Goal: Task Accomplishment & Management: Use online tool/utility

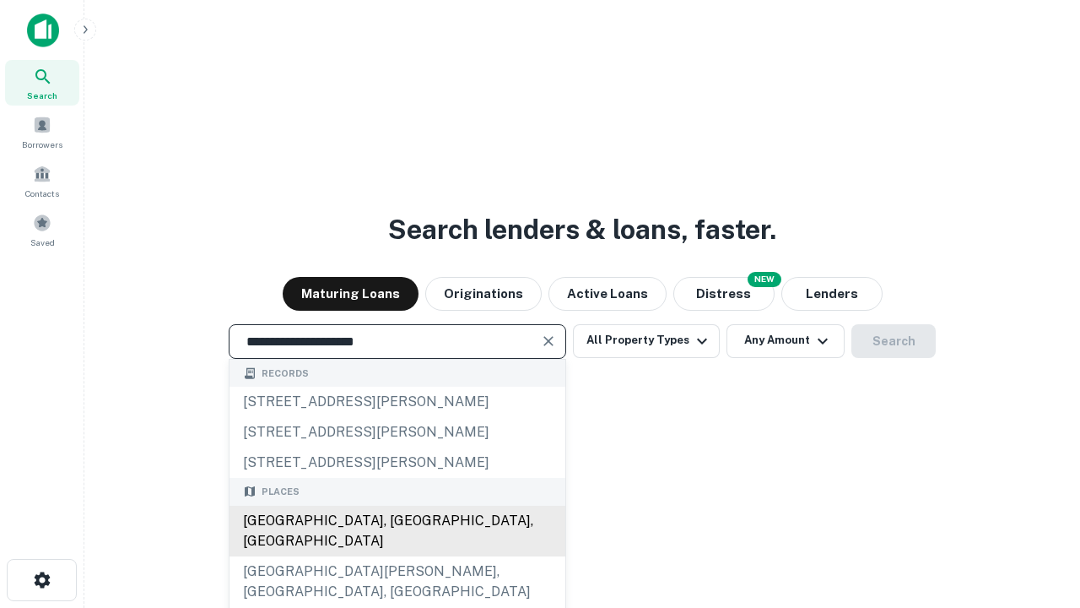
click at [397, 556] on div "[GEOGRAPHIC_DATA], [GEOGRAPHIC_DATA], [GEOGRAPHIC_DATA]" at bounding box center [398, 531] width 336 height 51
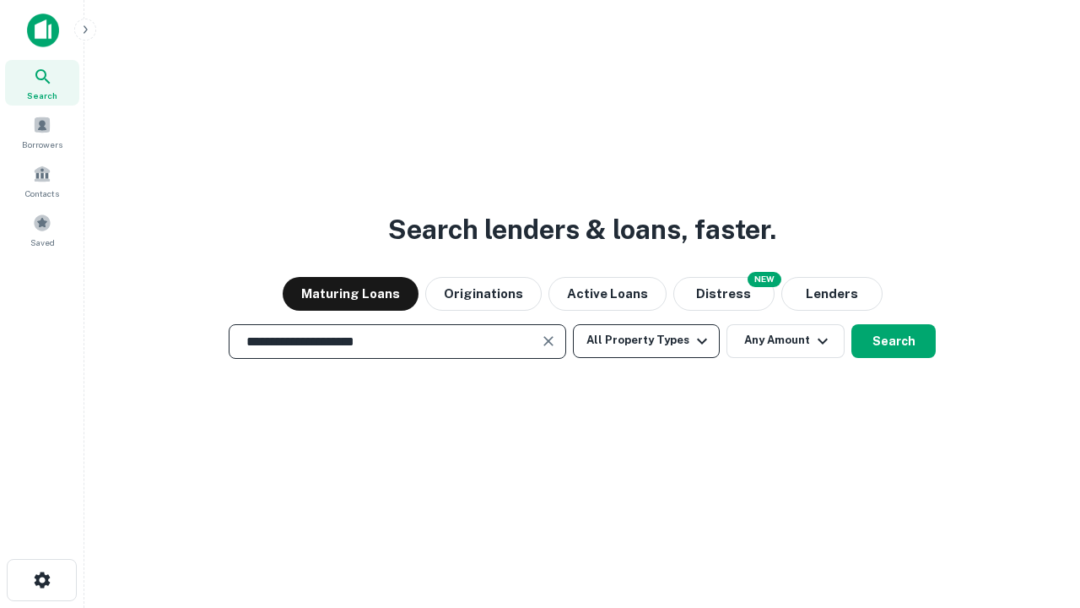
type input "**********"
click at [647, 340] on button "All Property Types" at bounding box center [646, 341] width 147 height 34
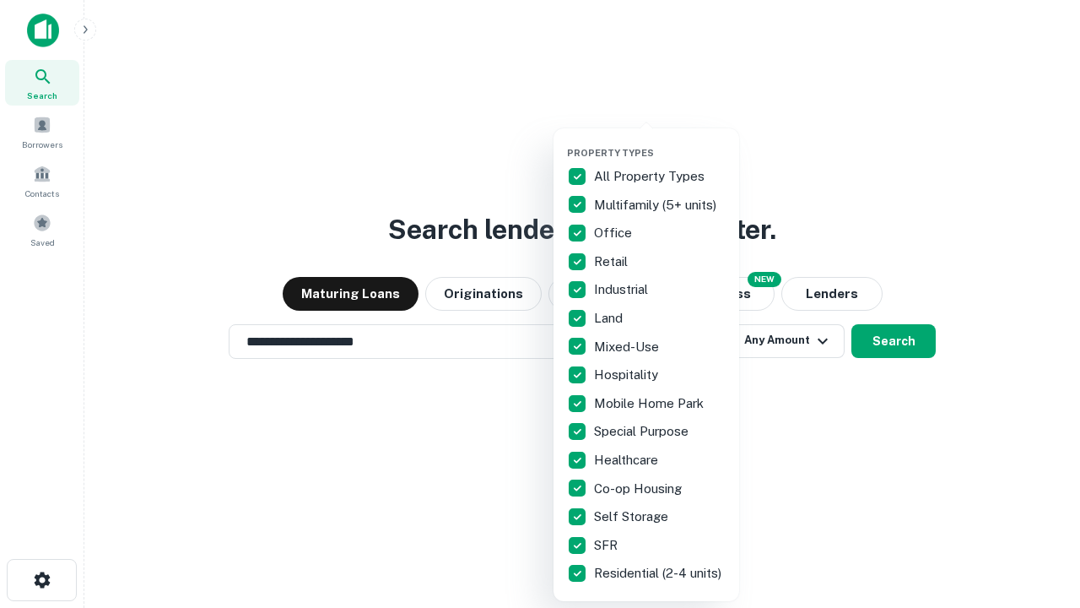
click at [660, 142] on button "button" at bounding box center [660, 142] width 186 height 1
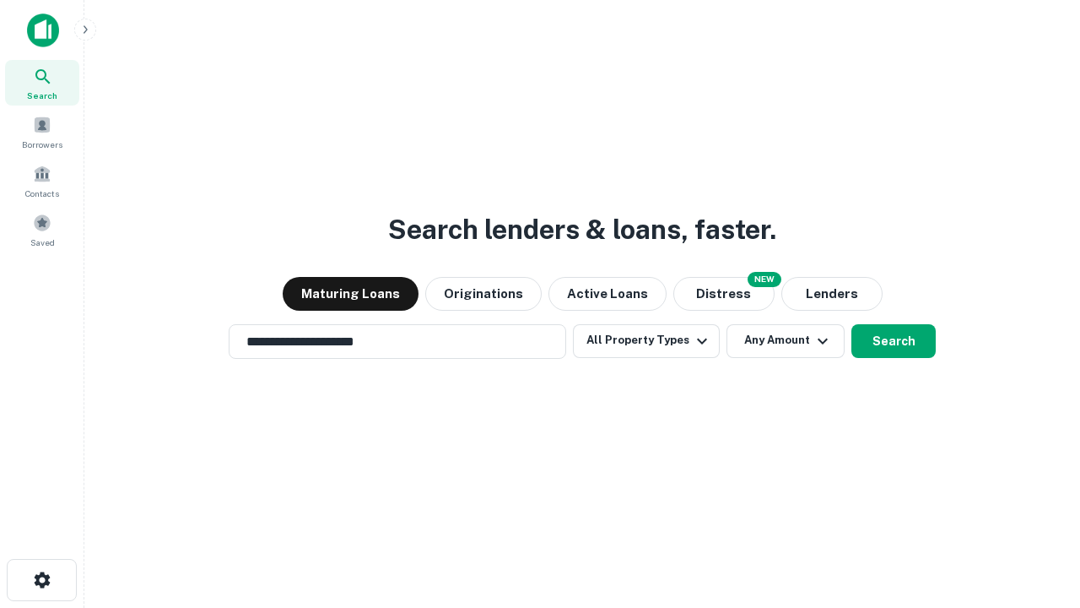
scroll to position [10, 203]
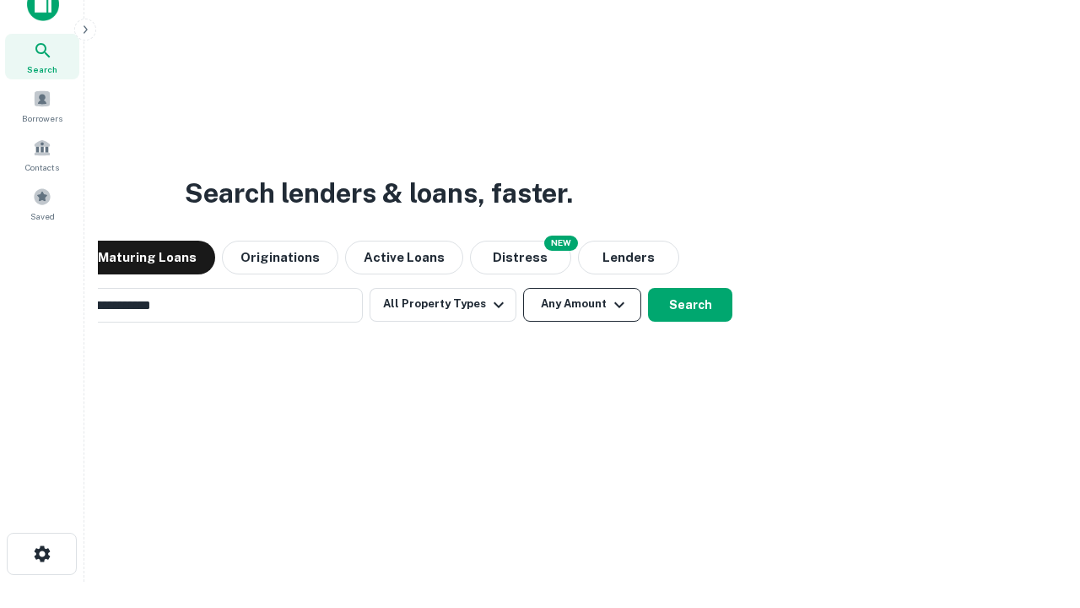
click at [523, 288] on button "Any Amount" at bounding box center [582, 305] width 118 height 34
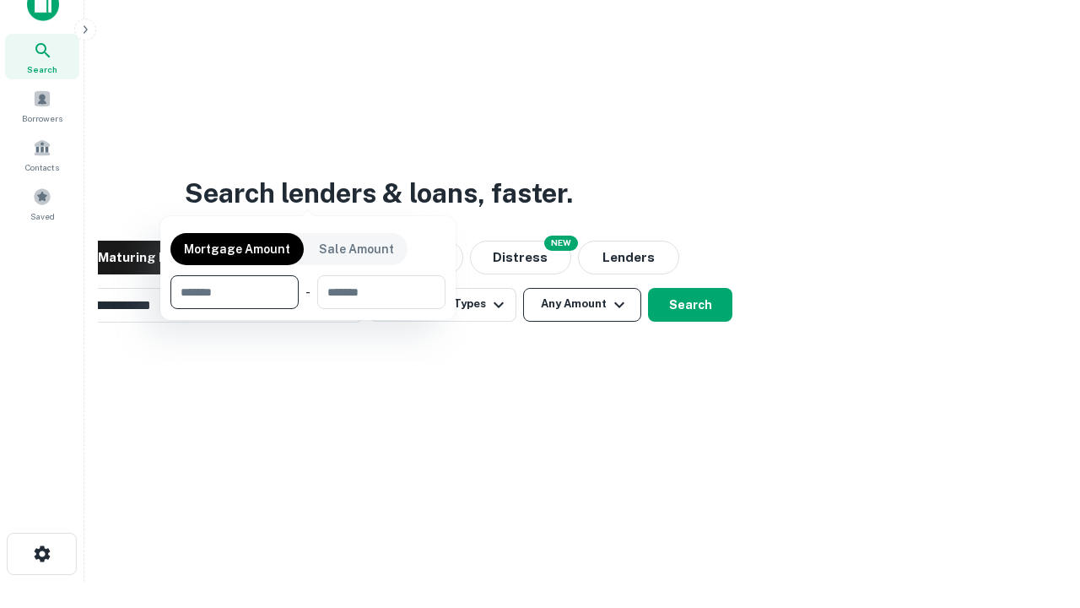
scroll to position [122, 478]
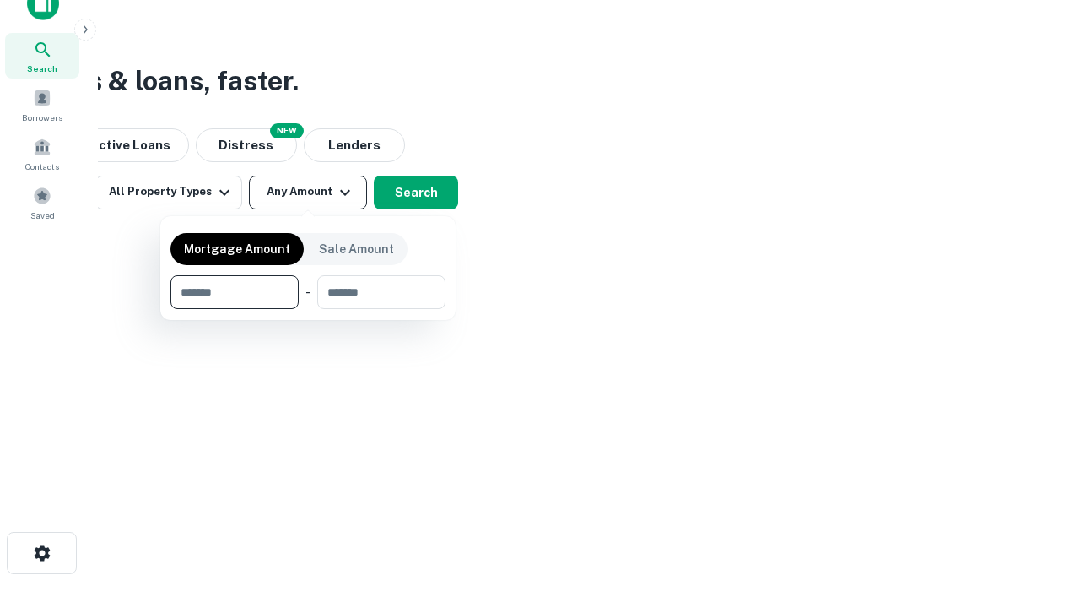
type input "*******"
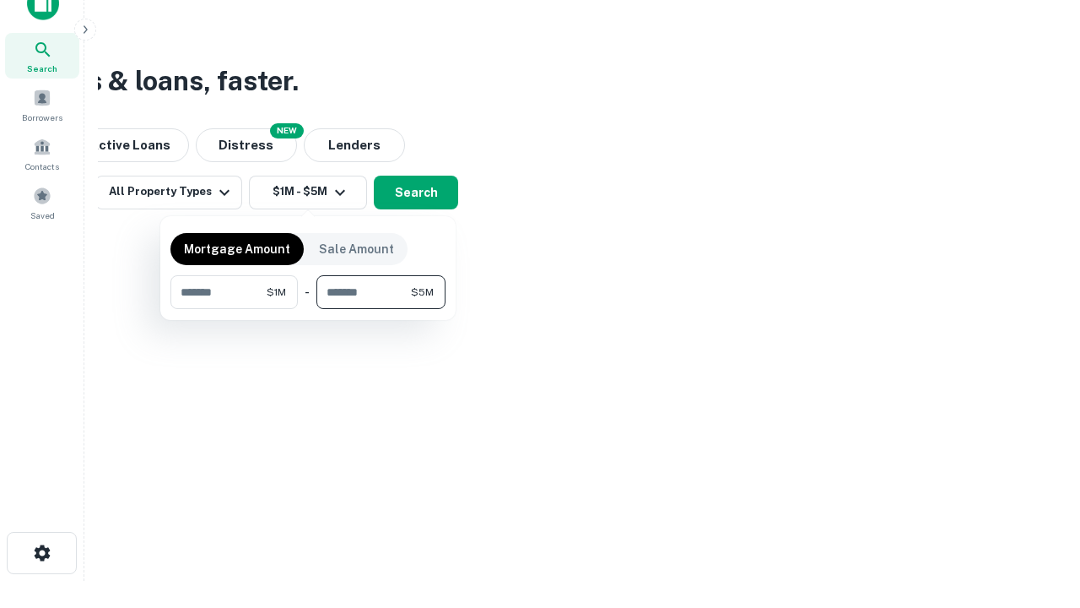
type input "*******"
click at [308, 309] on button "button" at bounding box center [307, 309] width 275 height 1
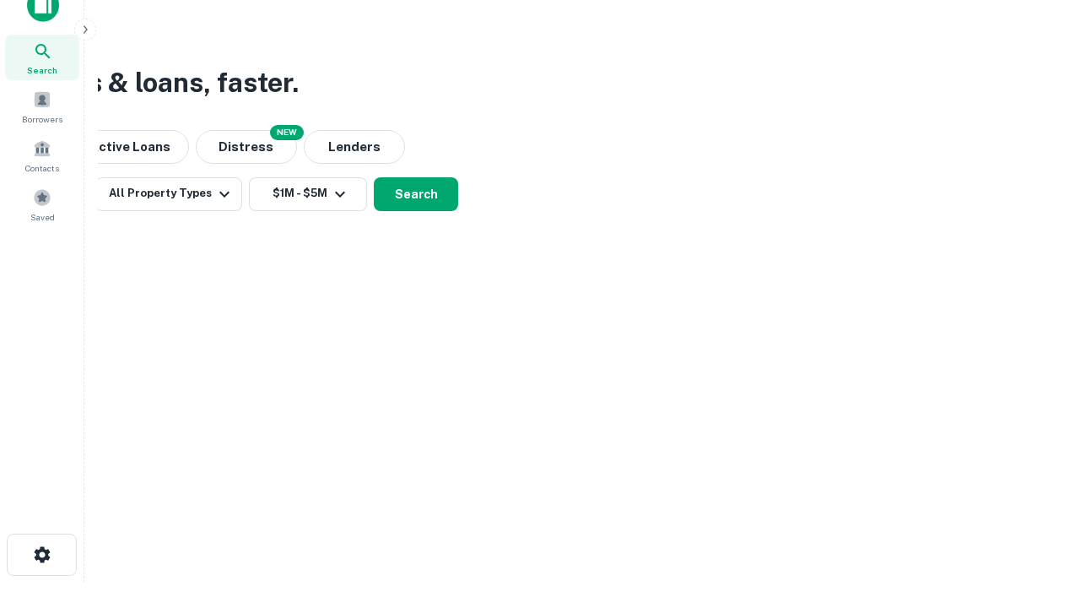
scroll to position [10, 311]
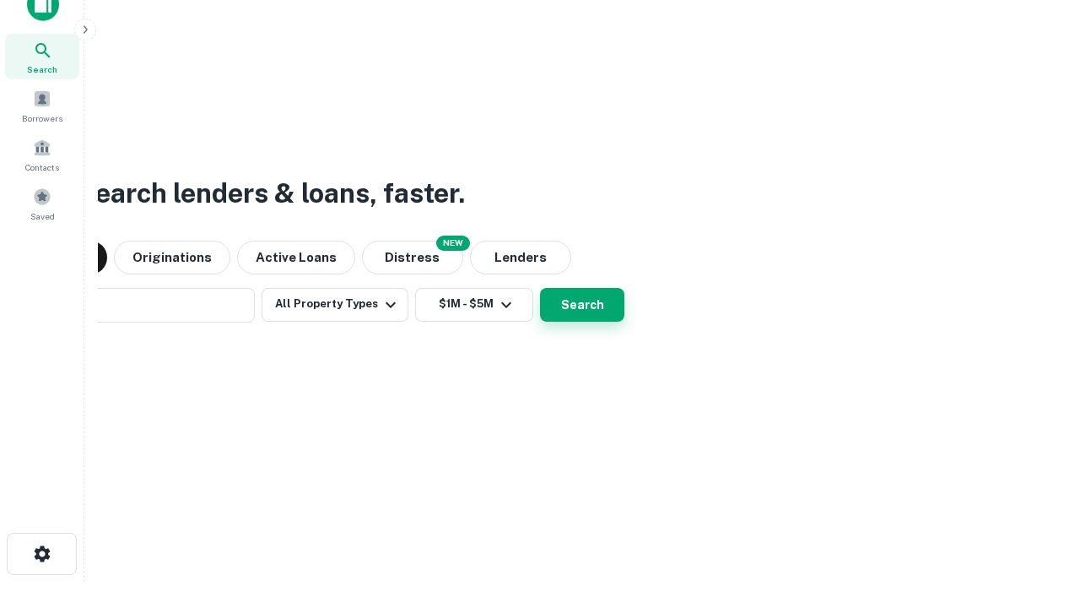
click at [540, 288] on button "Search" at bounding box center [582, 305] width 84 height 34
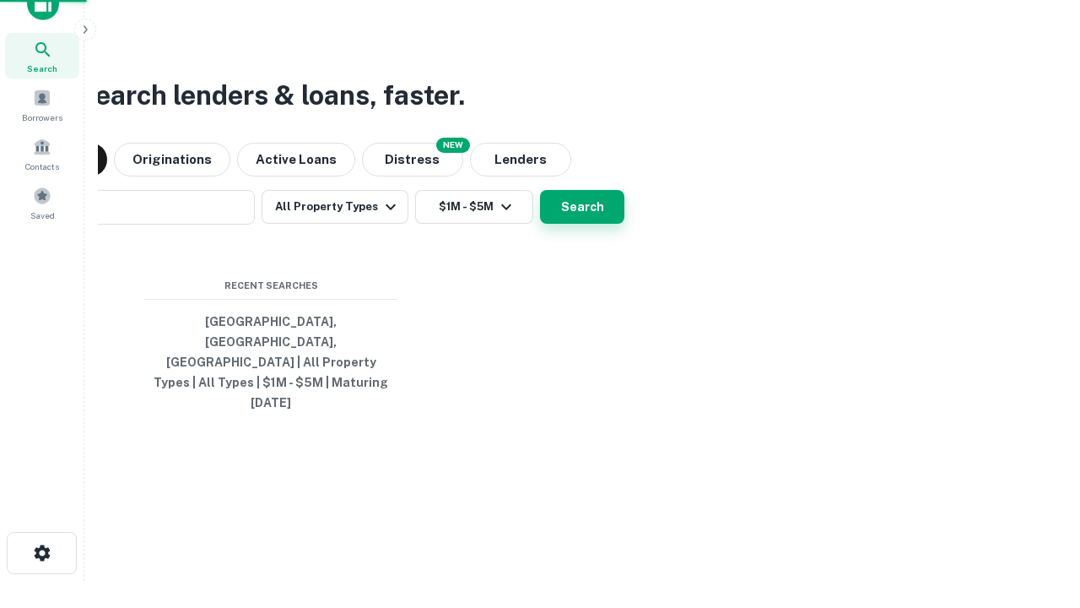
scroll to position [45, 478]
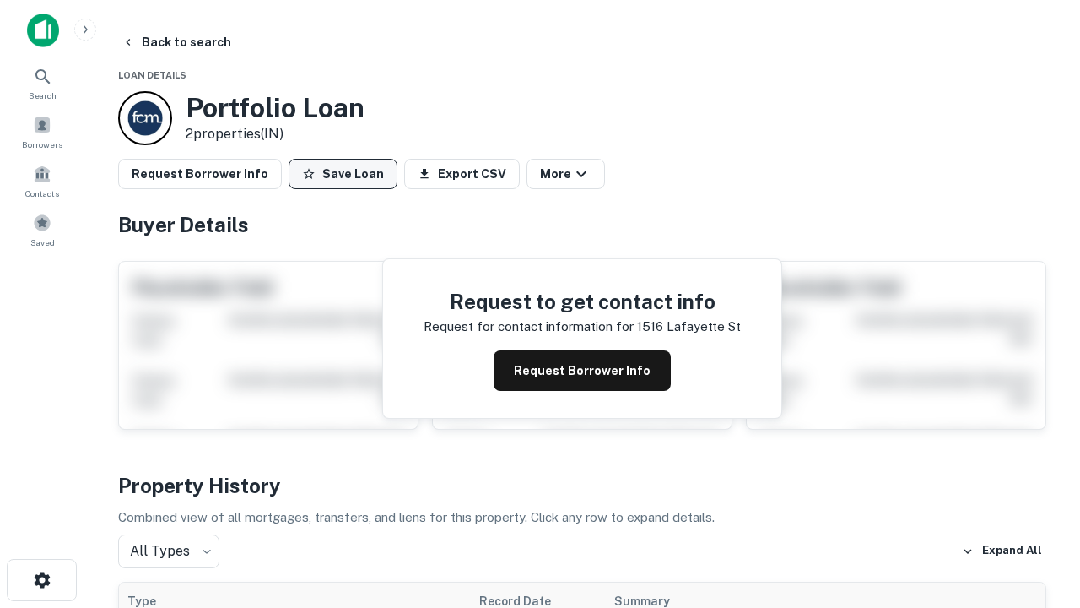
click at [343, 174] on button "Save Loan" at bounding box center [343, 174] width 109 height 30
click at [347, 174] on button "Save Loan" at bounding box center [343, 174] width 109 height 30
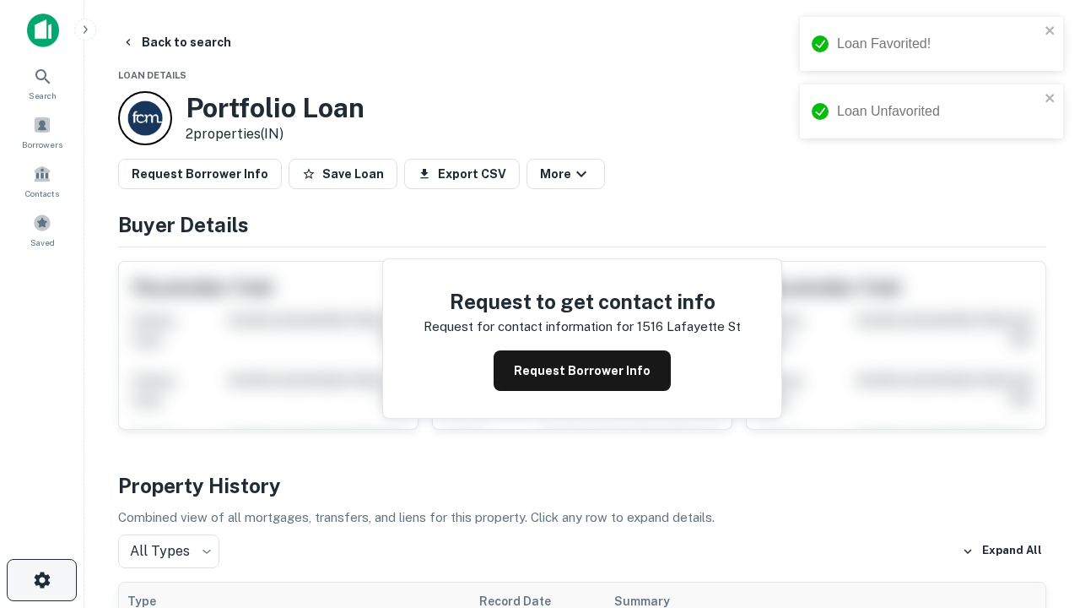
click at [41, 580] on icon "button" at bounding box center [42, 580] width 20 height 20
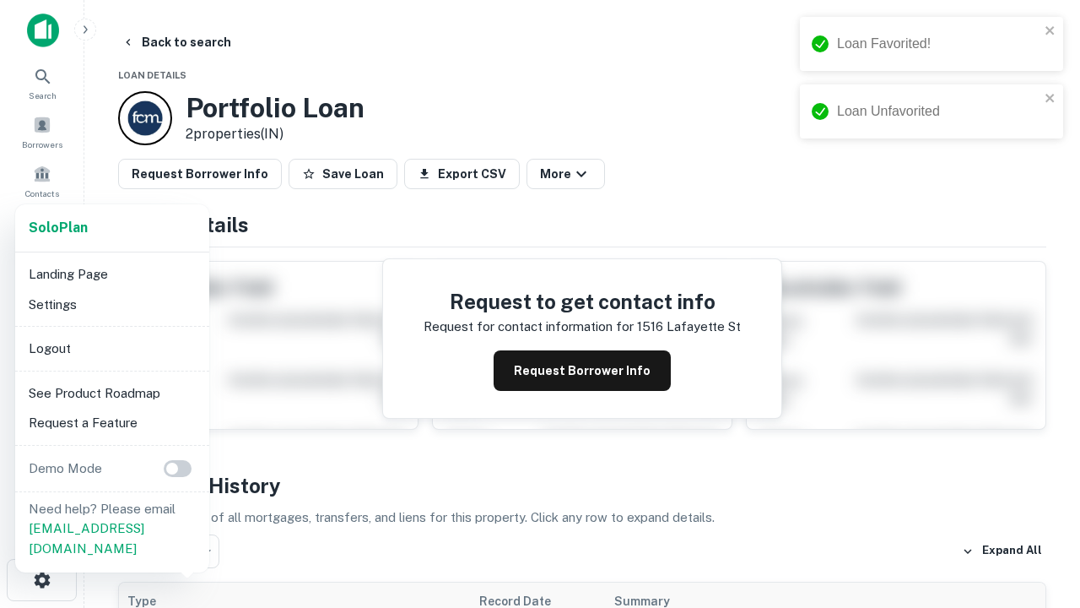
click at [111, 348] on li "Logout" at bounding box center [112, 348] width 181 height 30
